Goal: Information Seeking & Learning: Learn about a topic

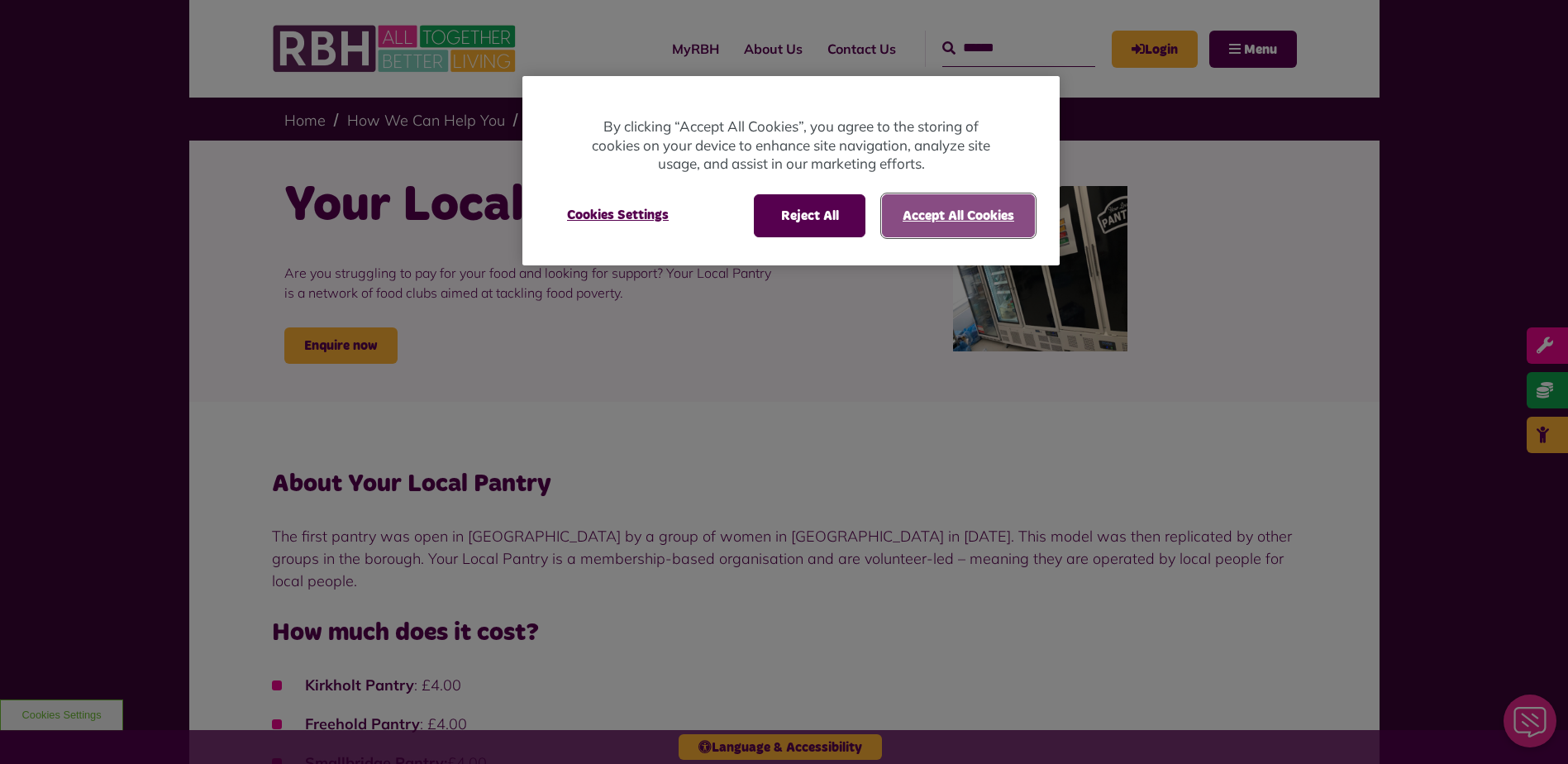
click at [988, 221] on button "Accept All Cookies" at bounding box center [958, 216] width 153 height 43
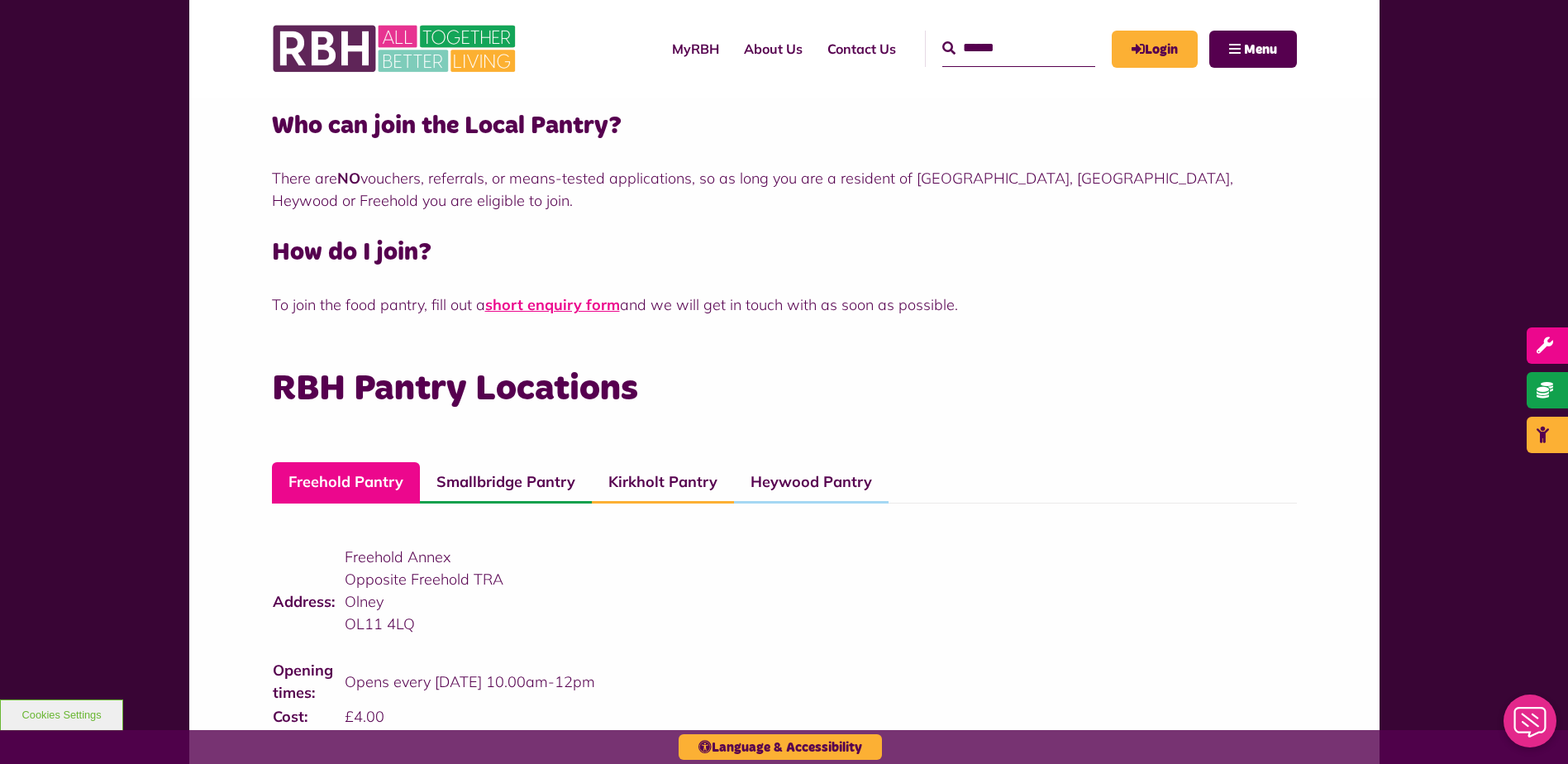
scroll to position [661, 0]
